Goal: Book appointment/travel/reservation

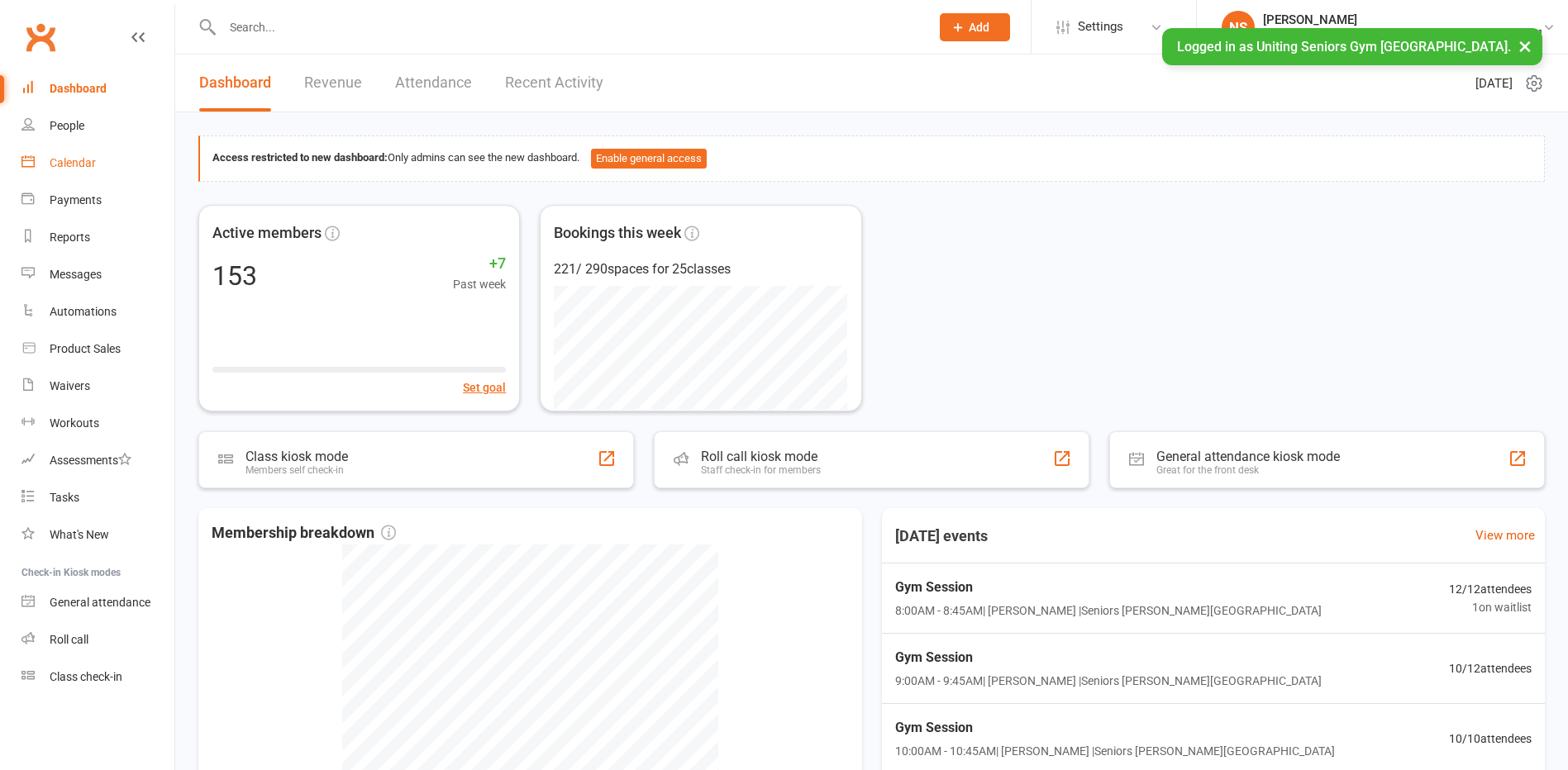
click at [69, 163] on div "Calendar" at bounding box center [73, 163] width 47 height 13
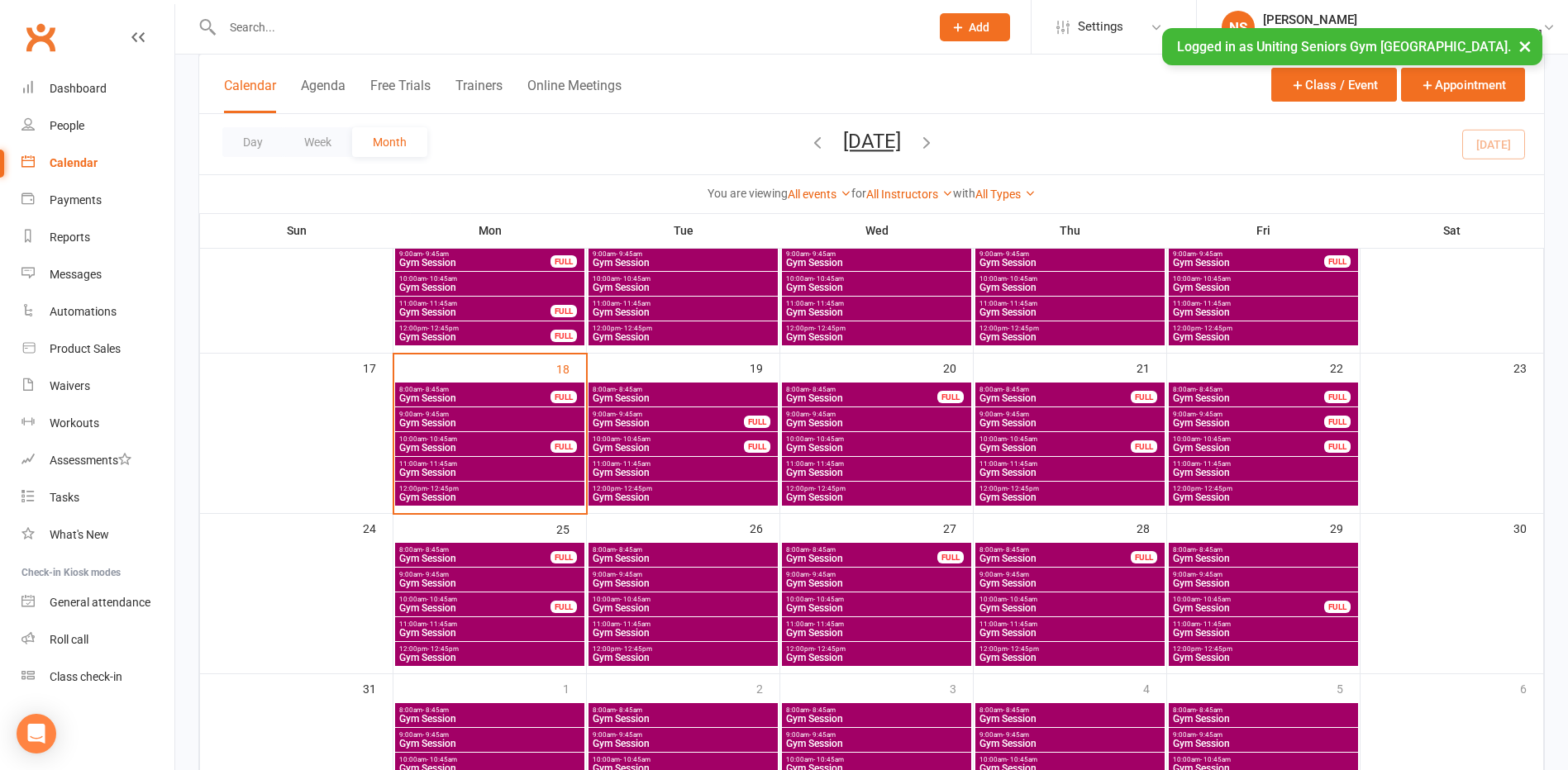
scroll to position [496, 0]
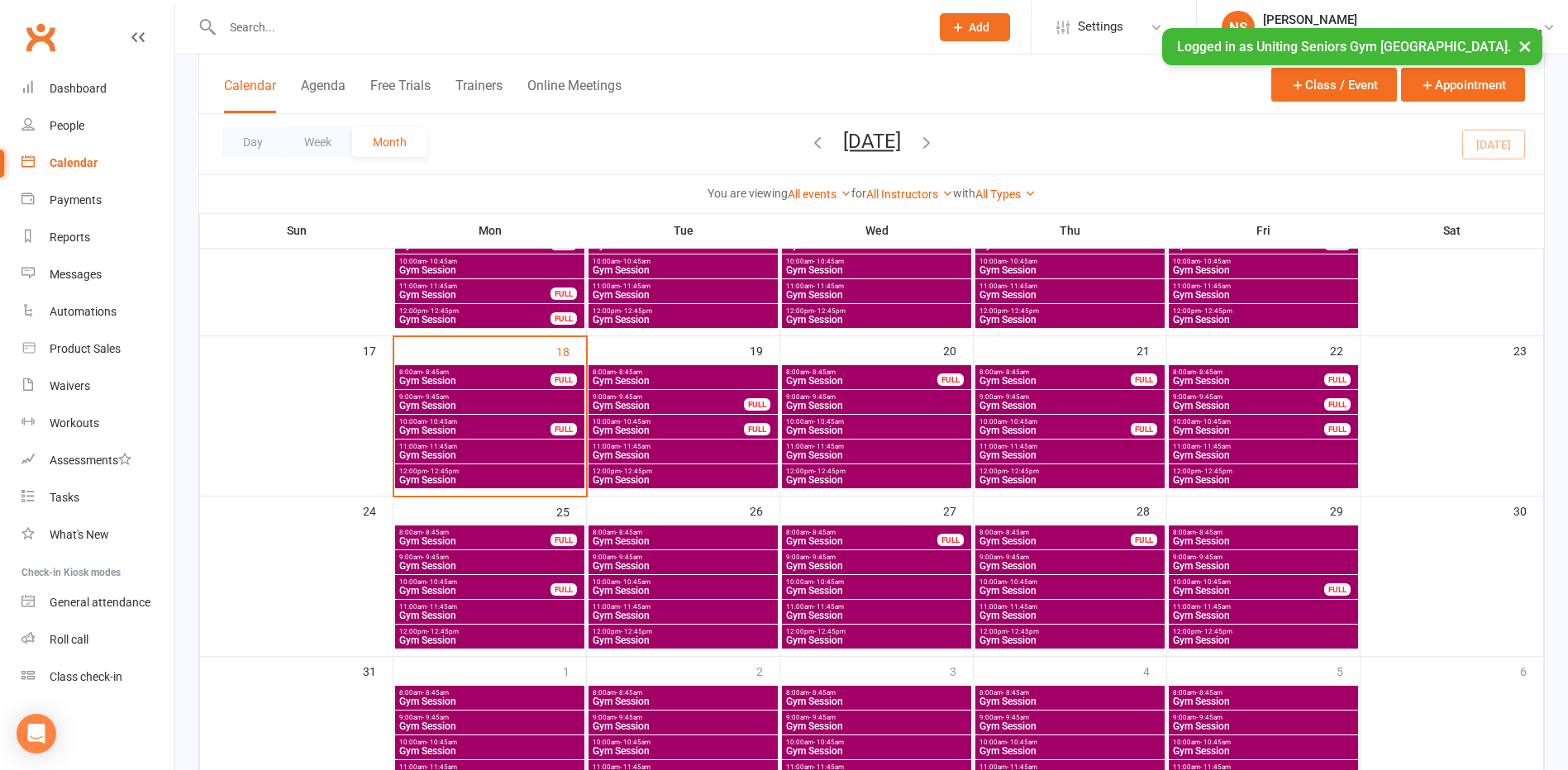
click at [444, 465] on div "12:00pm - 12:45pm Gym Session" at bounding box center [490, 476] width 189 height 24
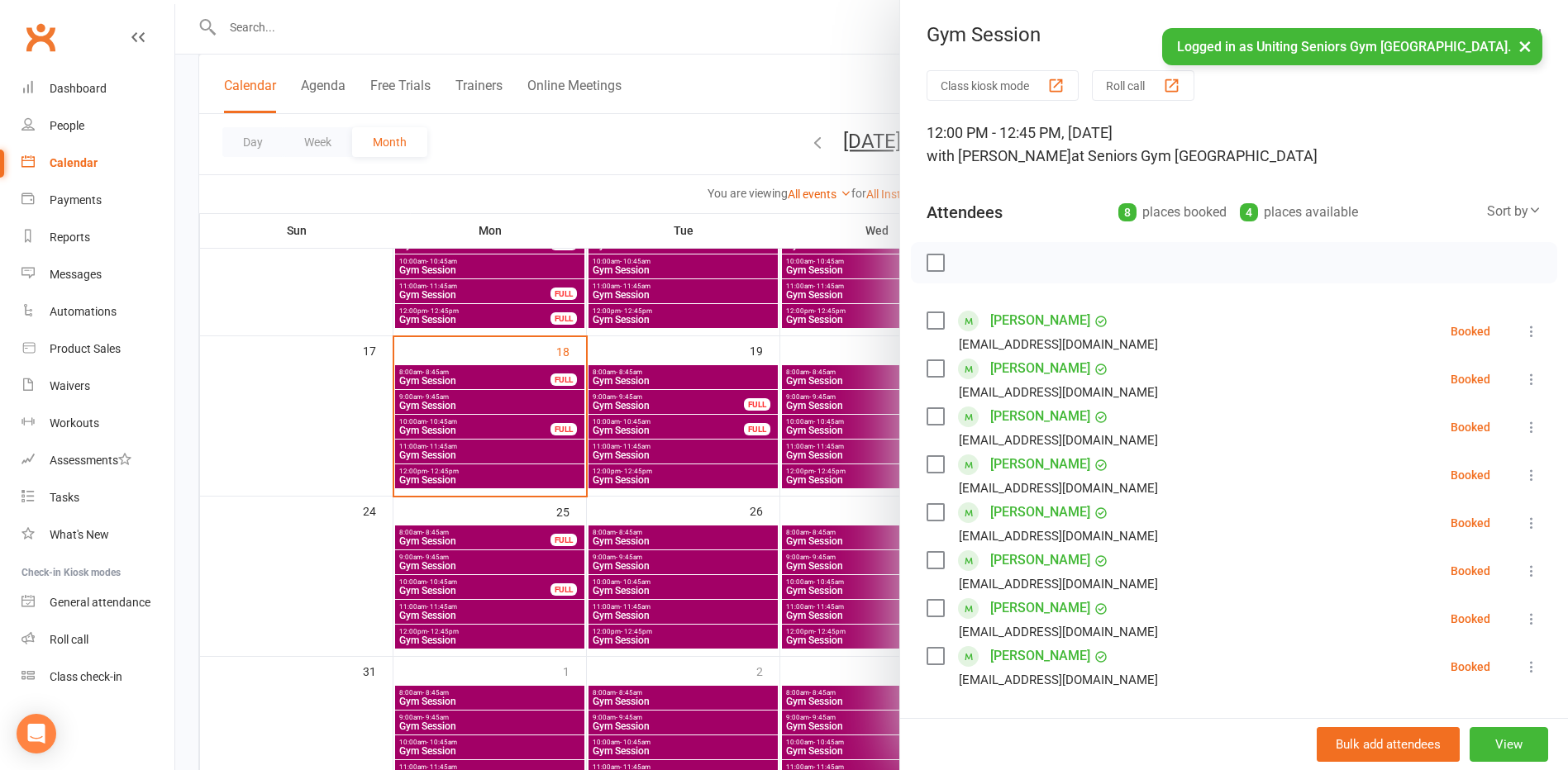
click at [621, 109] on div at bounding box center [871, 385] width 1393 height 770
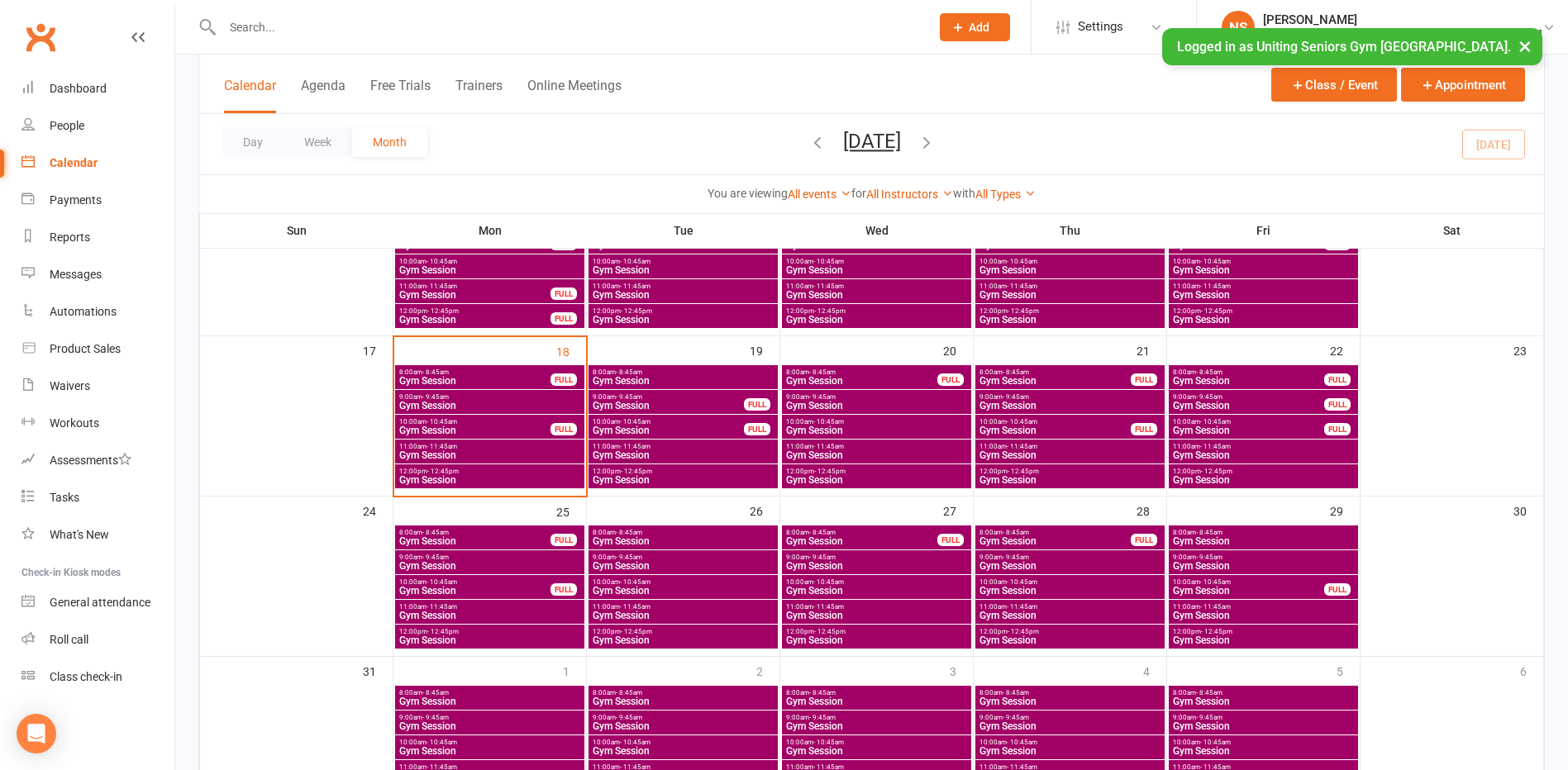
click at [486, 456] on span "Gym Session" at bounding box center [490, 455] width 183 height 10
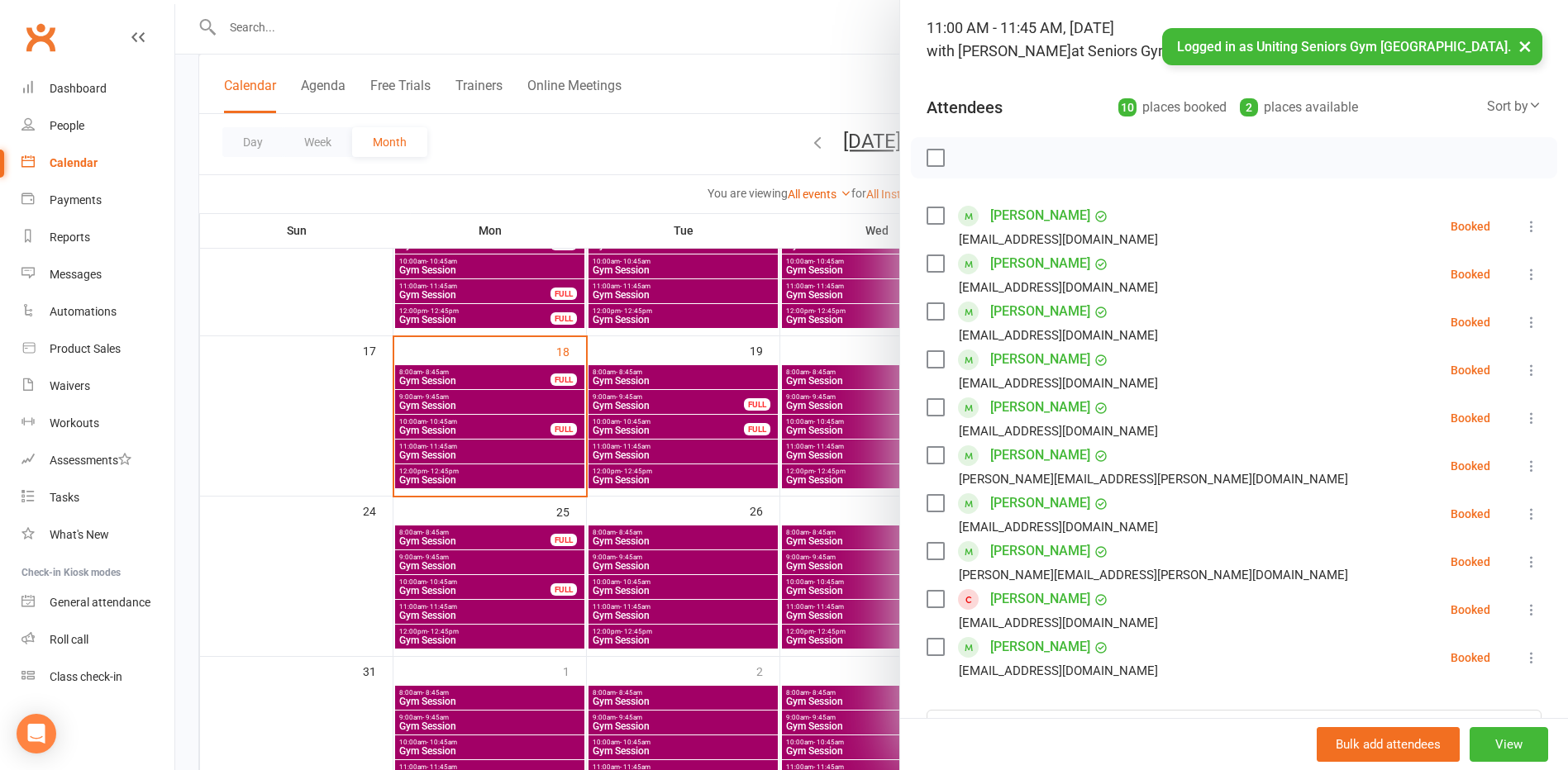
scroll to position [165, 0]
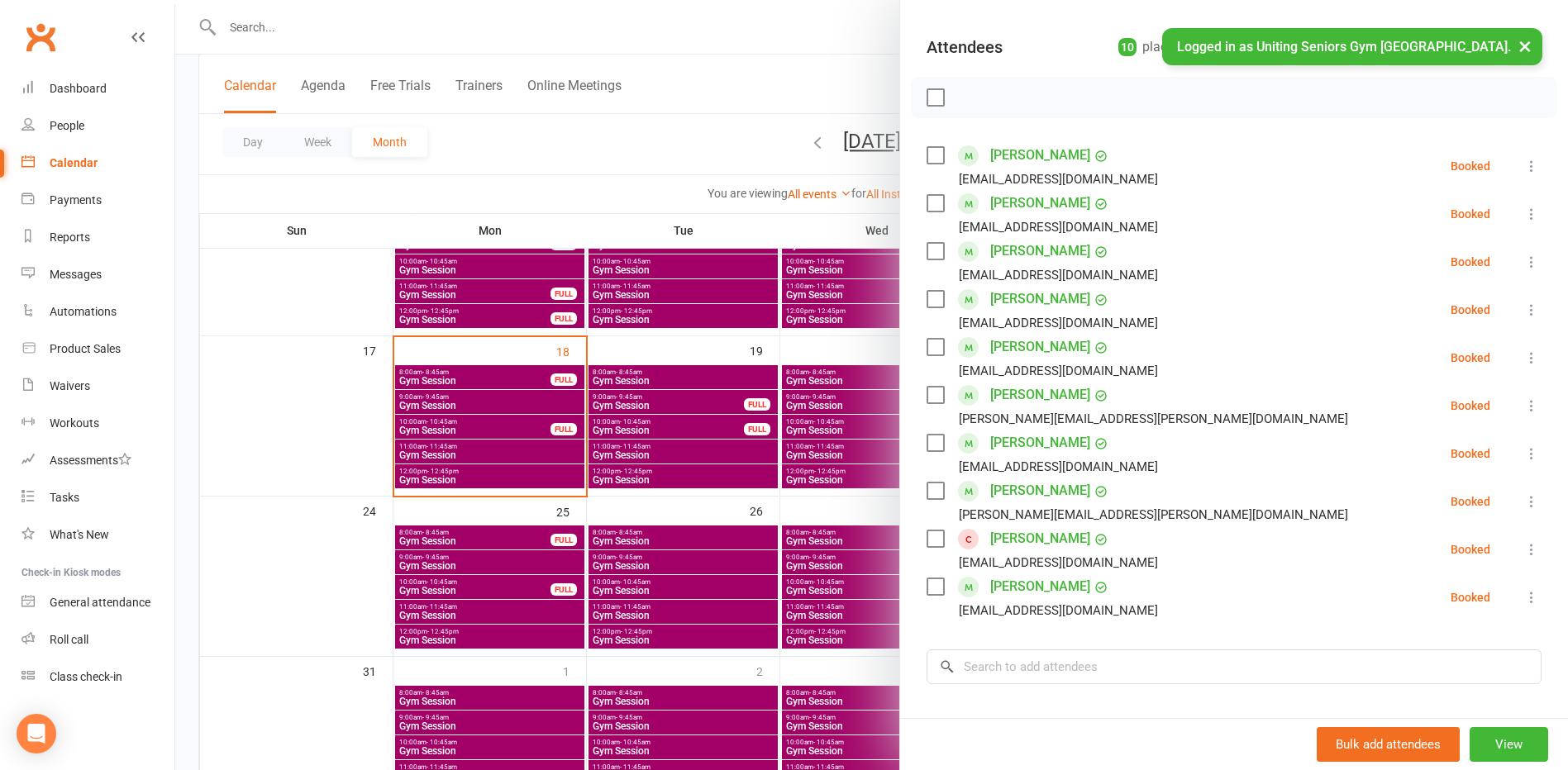
click at [665, 149] on div at bounding box center [871, 385] width 1393 height 770
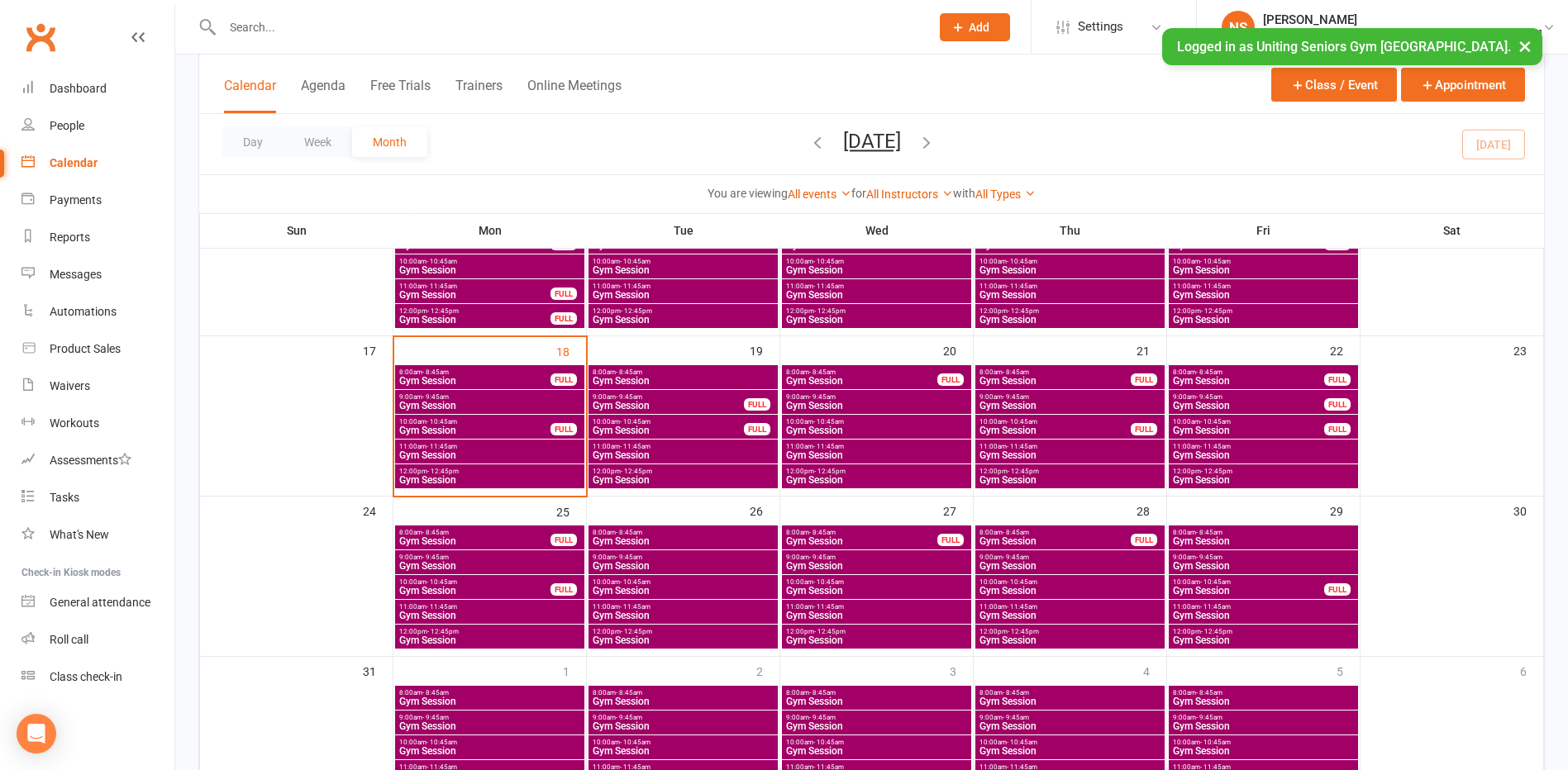
click at [511, 475] on span "Gym Session" at bounding box center [490, 480] width 183 height 10
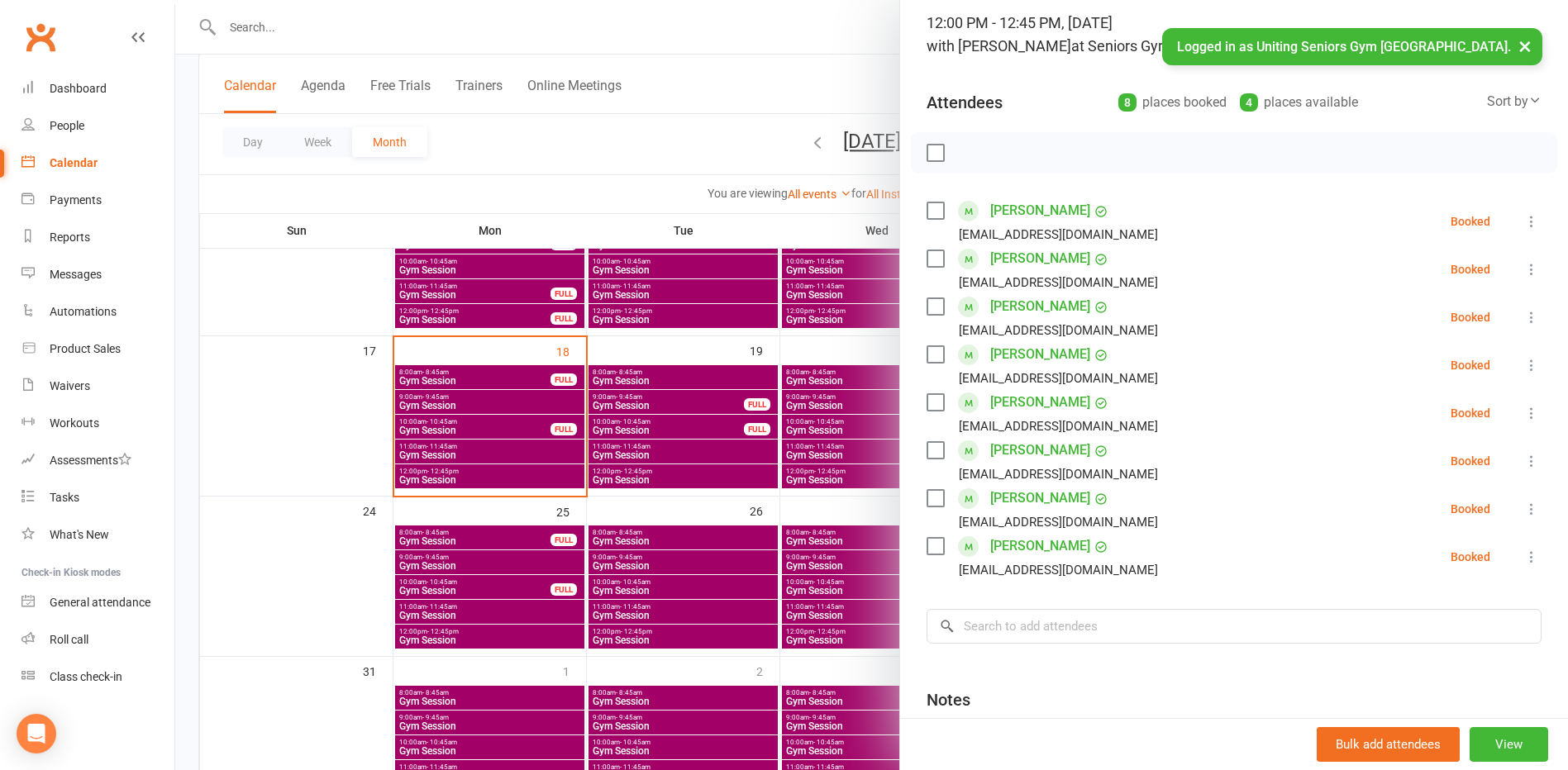
scroll to position [248, 0]
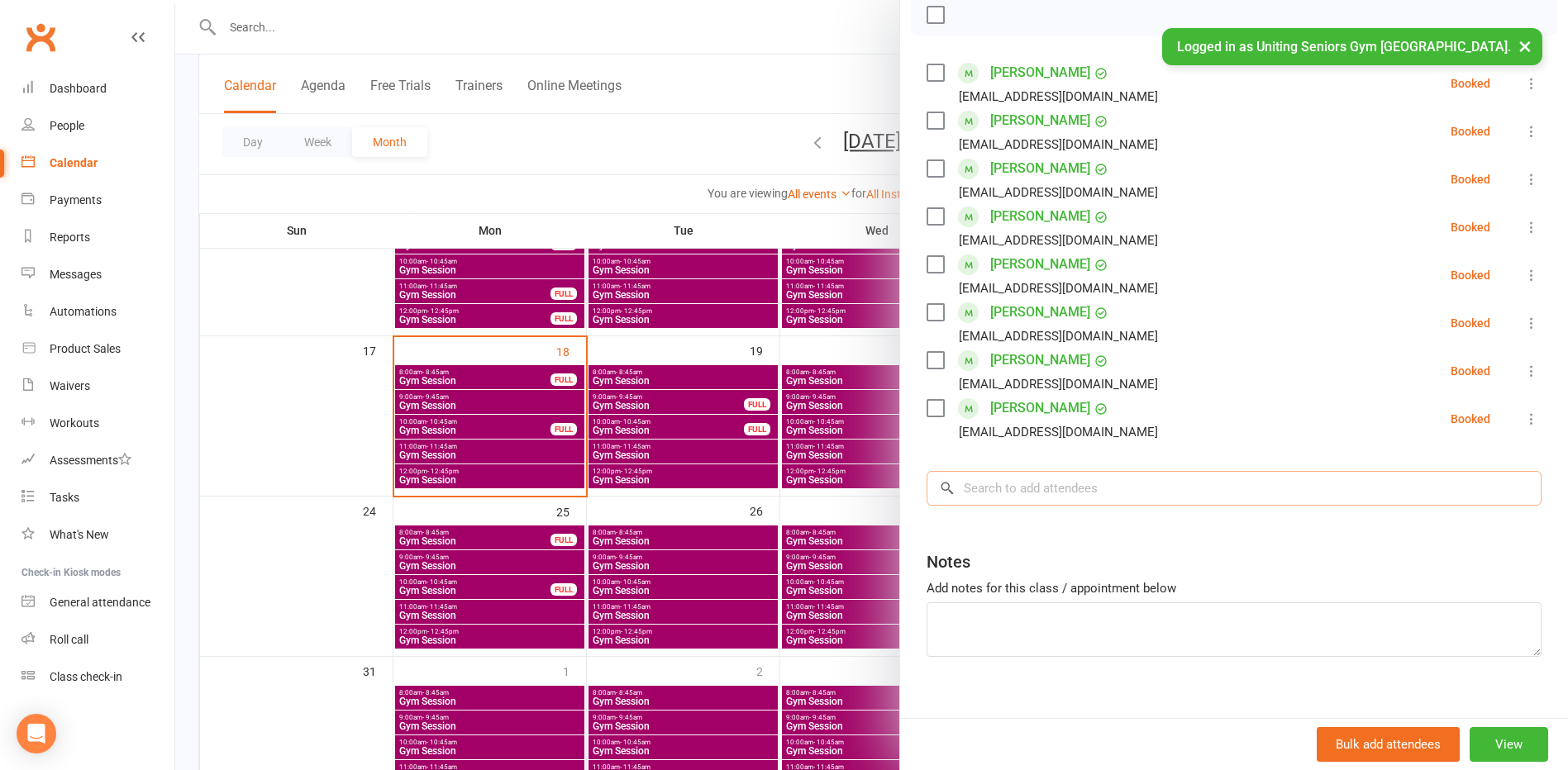
click at [1003, 490] on input "search" at bounding box center [1234, 488] width 615 height 34
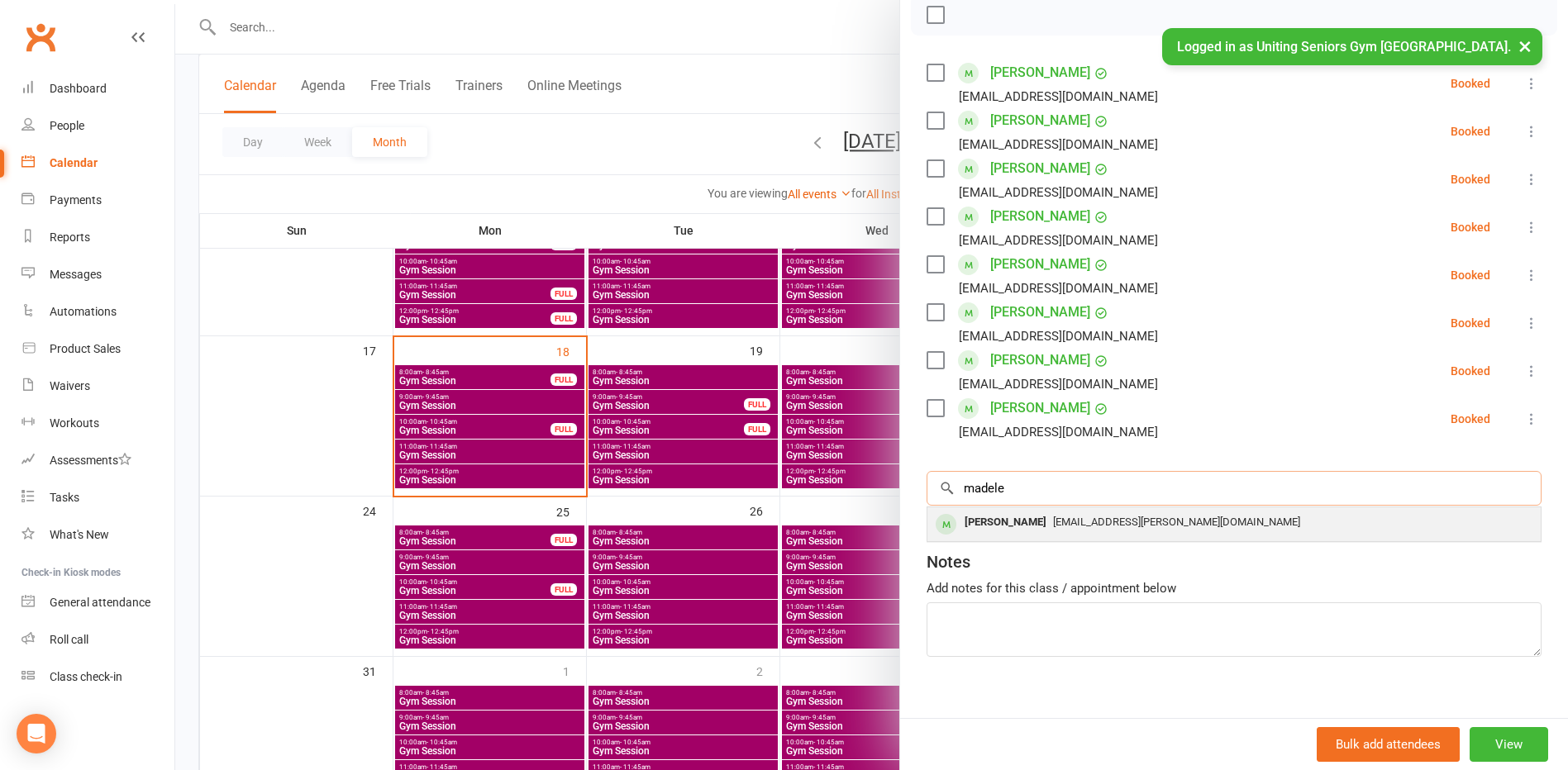
type input "madele"
click at [1014, 529] on div "[PERSON_NAME]" at bounding box center [1006, 523] width 95 height 24
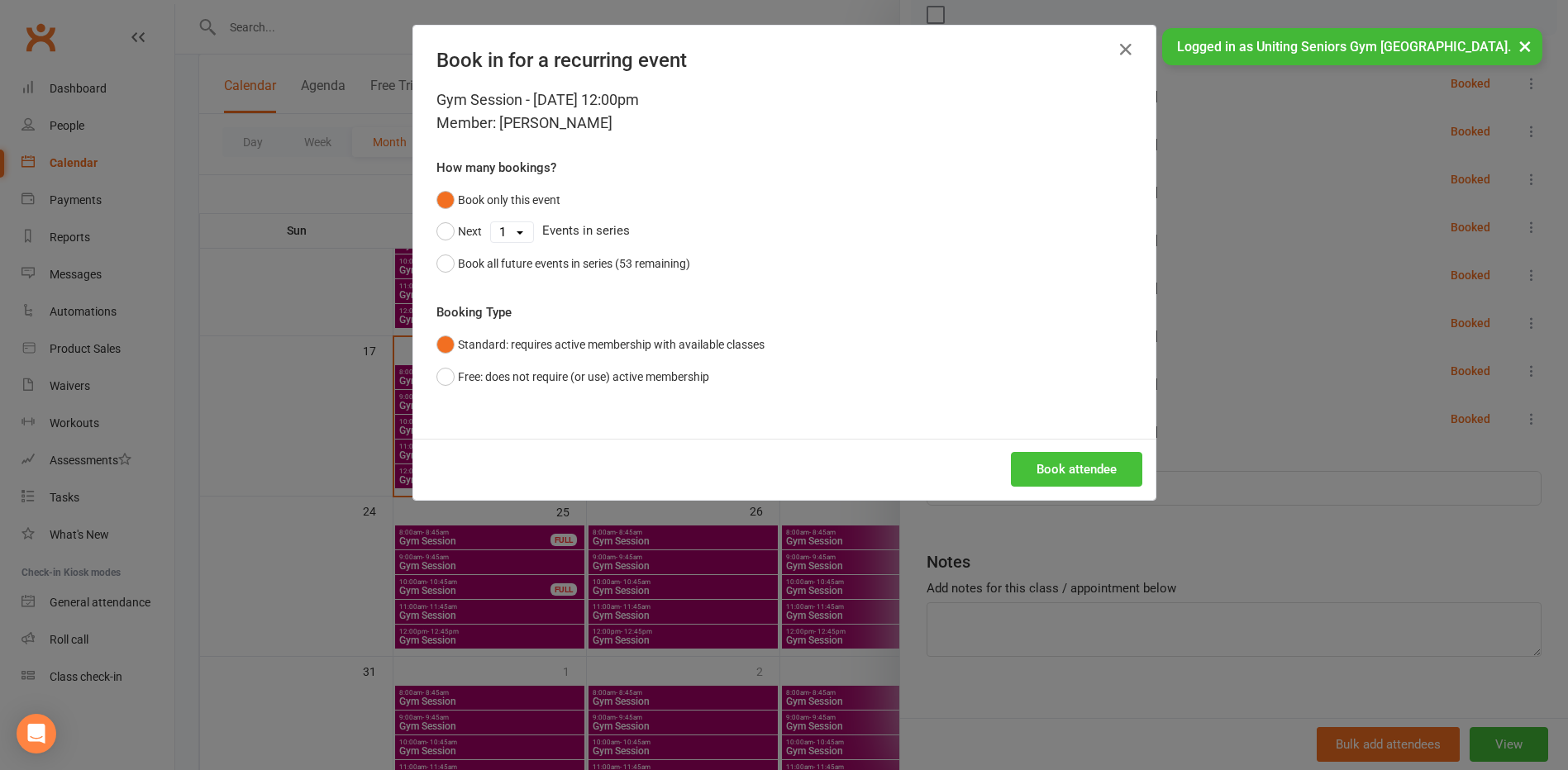
click at [1058, 469] on button "Book attendee" at bounding box center [1076, 469] width 132 height 34
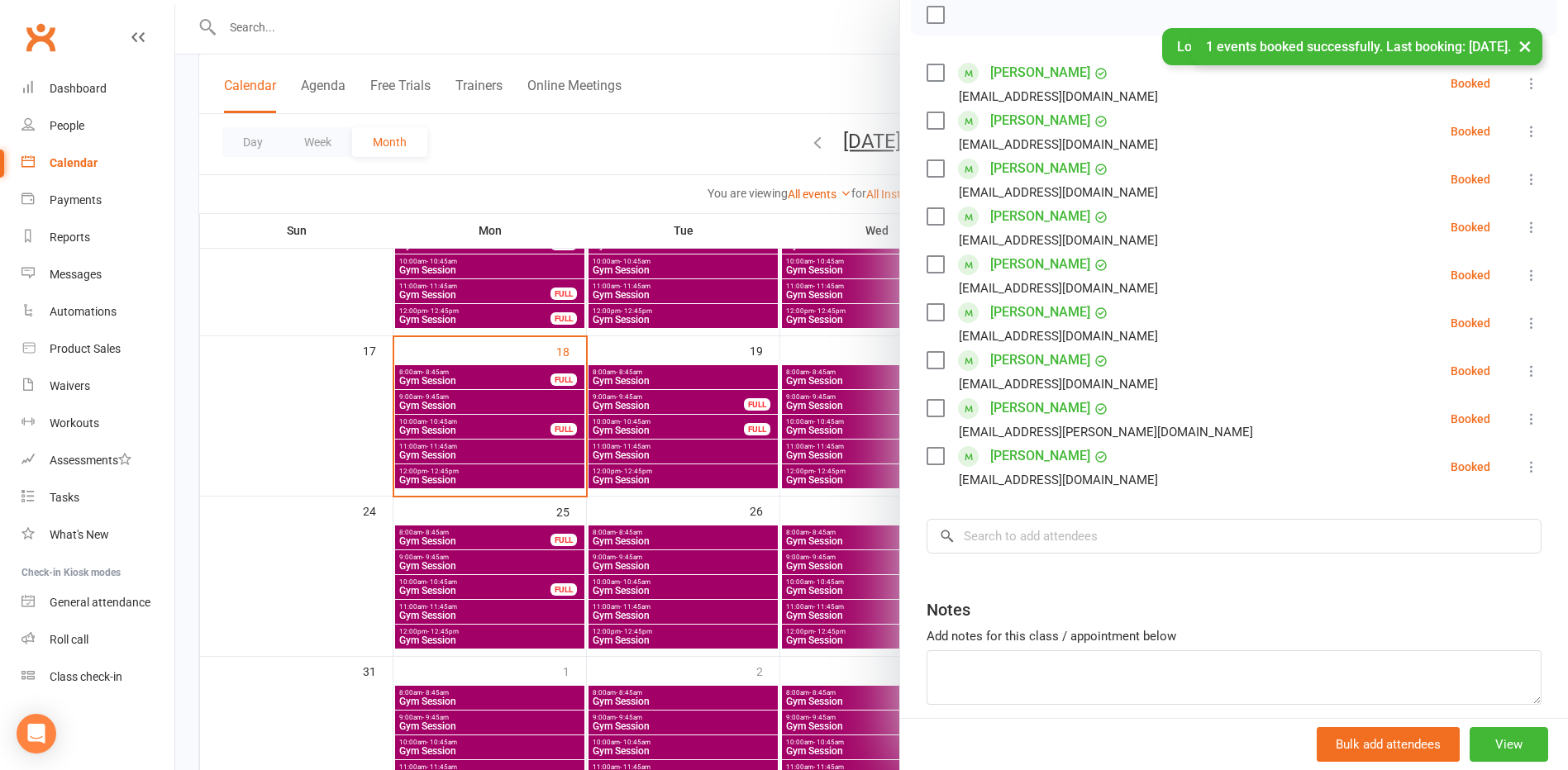
click at [701, 135] on div at bounding box center [871, 385] width 1393 height 770
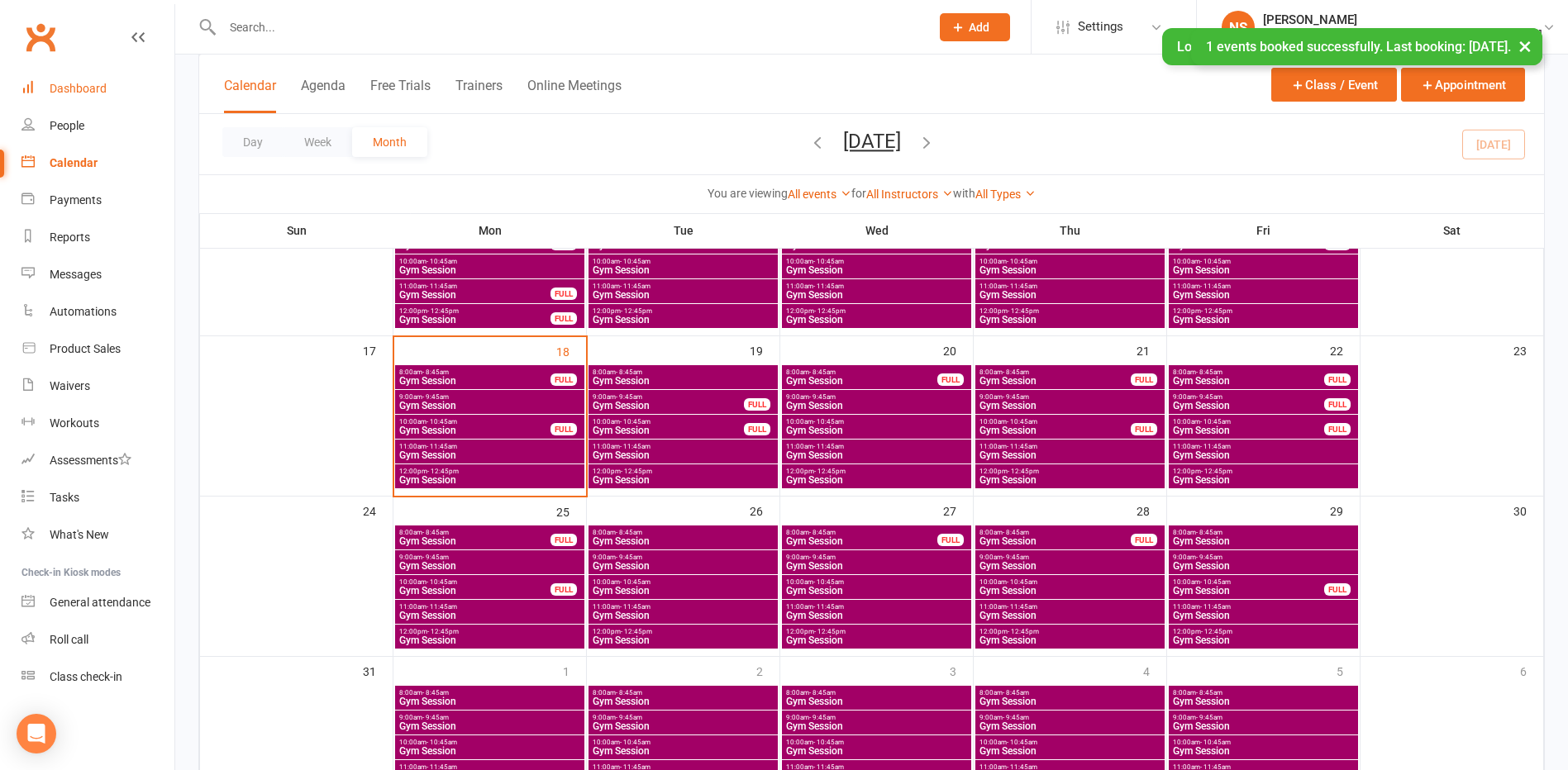
click at [79, 90] on div "Dashboard" at bounding box center [77, 89] width 57 height 13
